Goal: Find contact information: Find contact information

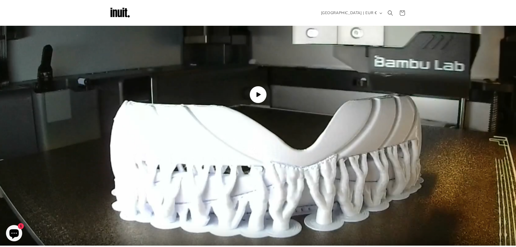
scroll to position [700, 0]
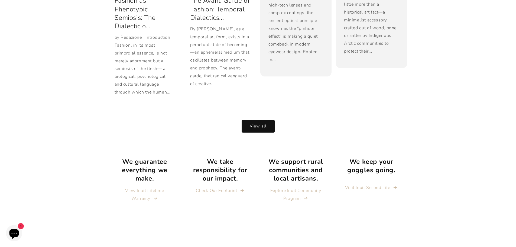
scroll to position [1199, 0]
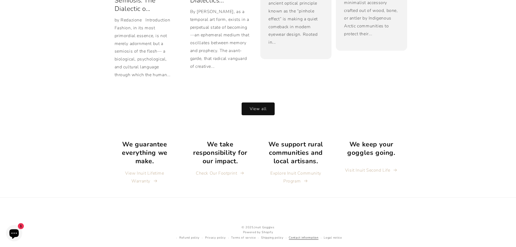
click at [305, 235] on link "Contact information" at bounding box center [304, 237] width 30 height 5
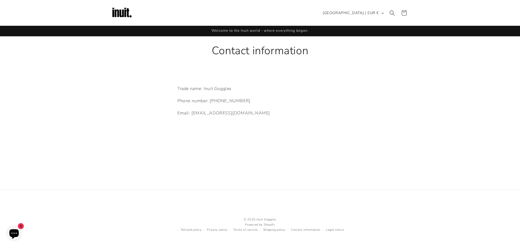
click at [127, 16] on img at bounding box center [122, 13] width 22 height 22
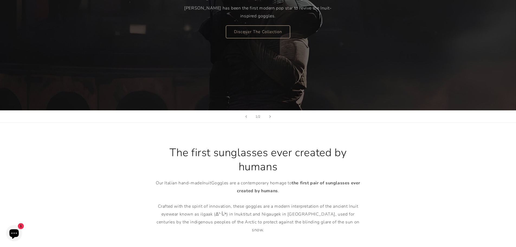
scroll to position [121, 0]
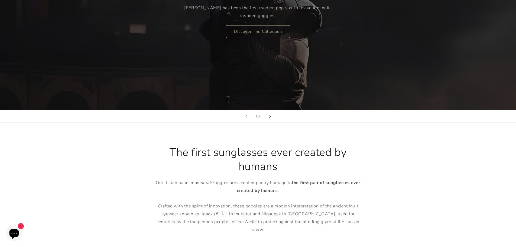
click at [268, 117] on button "Next slide" at bounding box center [270, 116] width 12 height 12
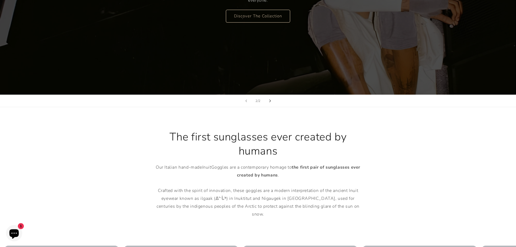
scroll to position [137, 0]
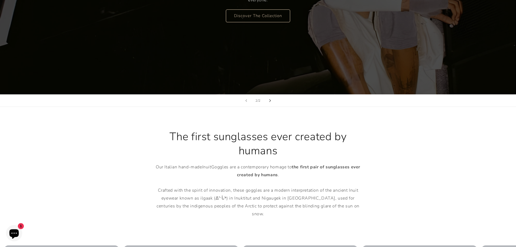
click at [269, 102] on button "Next slide" at bounding box center [270, 101] width 12 height 12
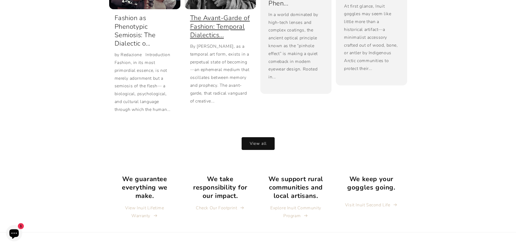
scroll to position [1199, 0]
